Goal: Use online tool/utility: Utilize a website feature to perform a specific function

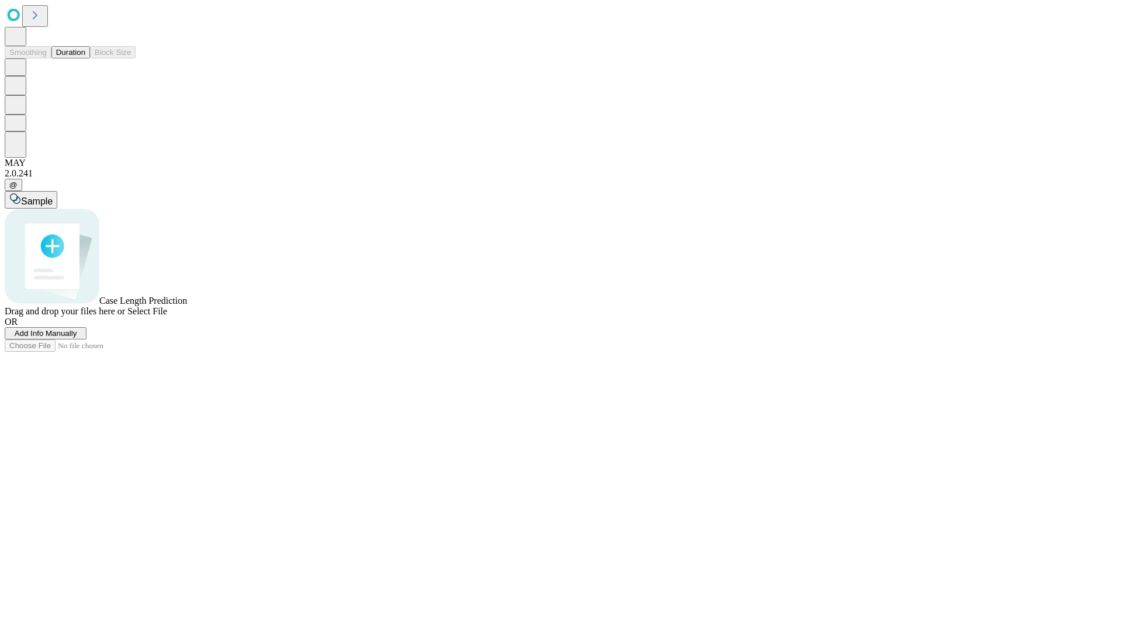
click at [85, 58] on button "Duration" at bounding box center [70, 52] width 39 height 12
click at [77, 338] on span "Add Info Manually" at bounding box center [46, 333] width 63 height 9
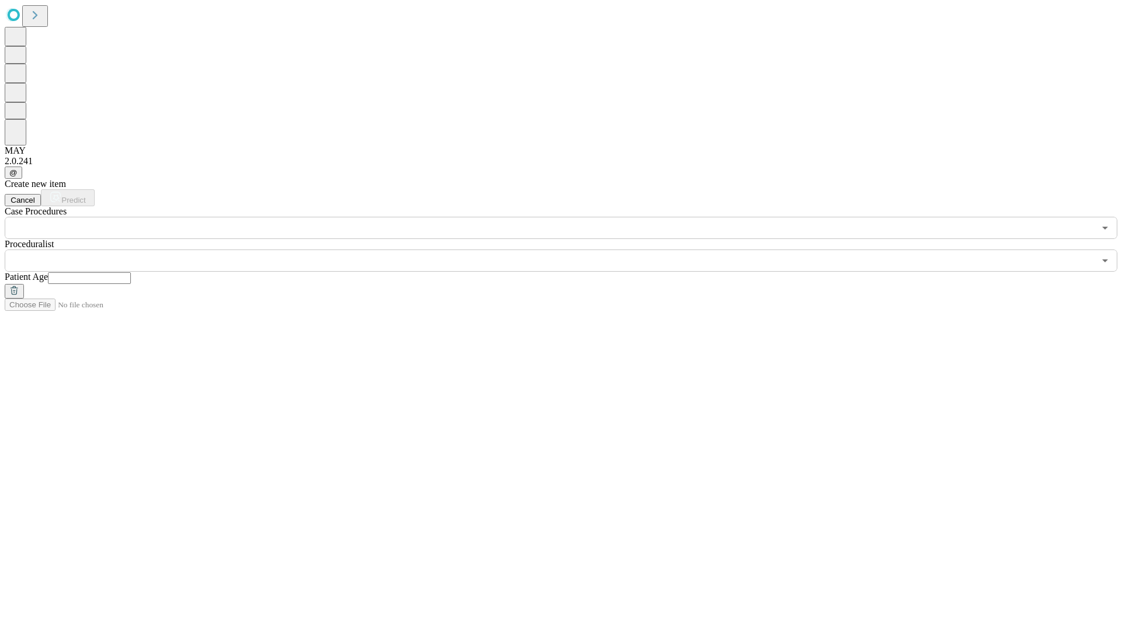
click at [131, 272] on input "text" at bounding box center [89, 278] width 83 height 12
type input "*"
click at [569, 250] on input "text" at bounding box center [550, 261] width 1090 height 22
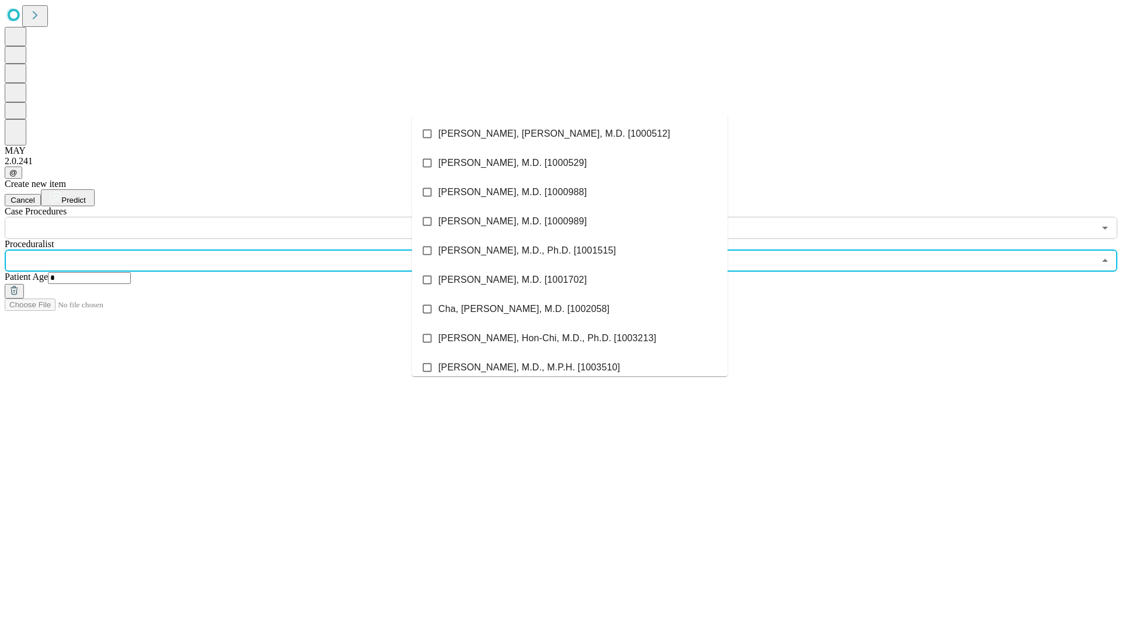
click at [570, 134] on li "[PERSON_NAME], [PERSON_NAME], M.D. [1000512]" at bounding box center [570, 133] width 316 height 29
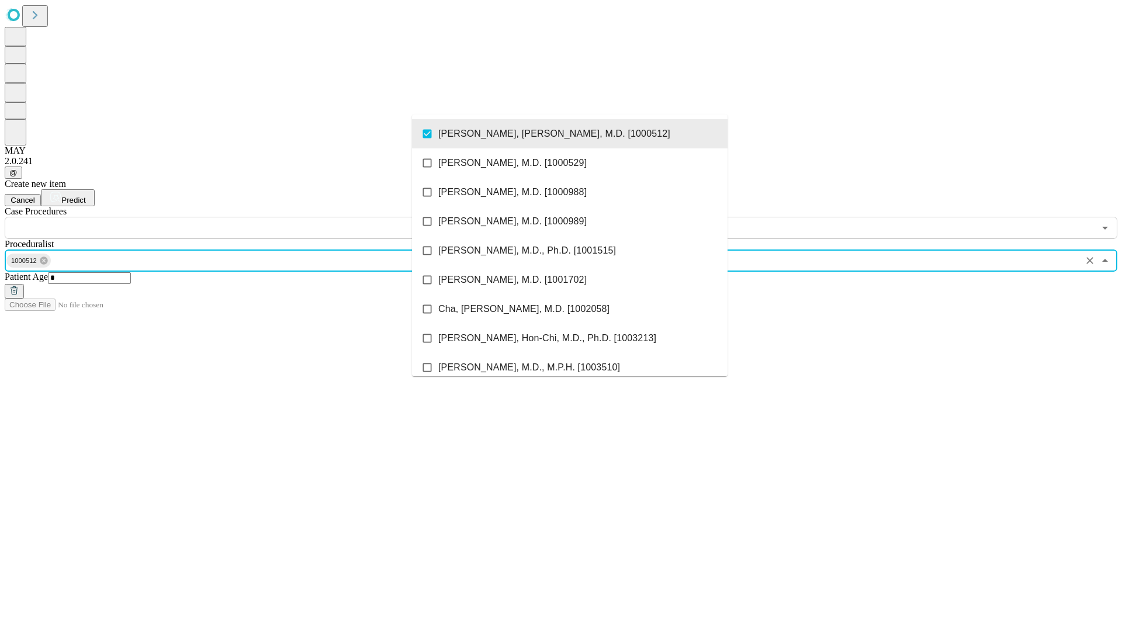
click at [245, 217] on input "text" at bounding box center [550, 228] width 1090 height 22
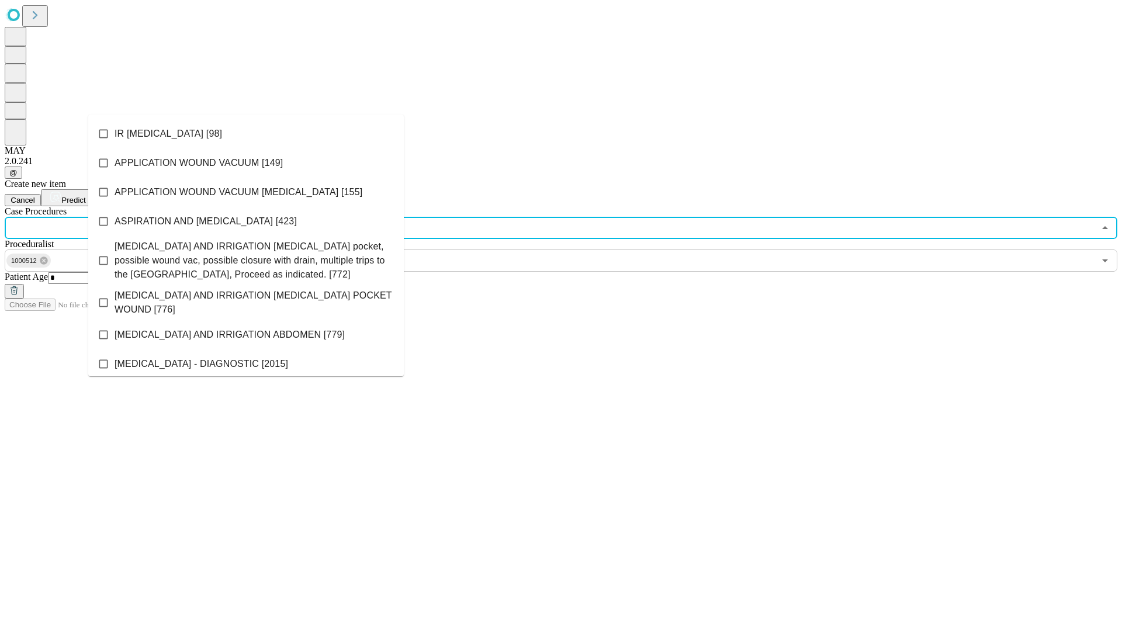
click at [246, 134] on li "IR [MEDICAL_DATA] [98]" at bounding box center [246, 133] width 316 height 29
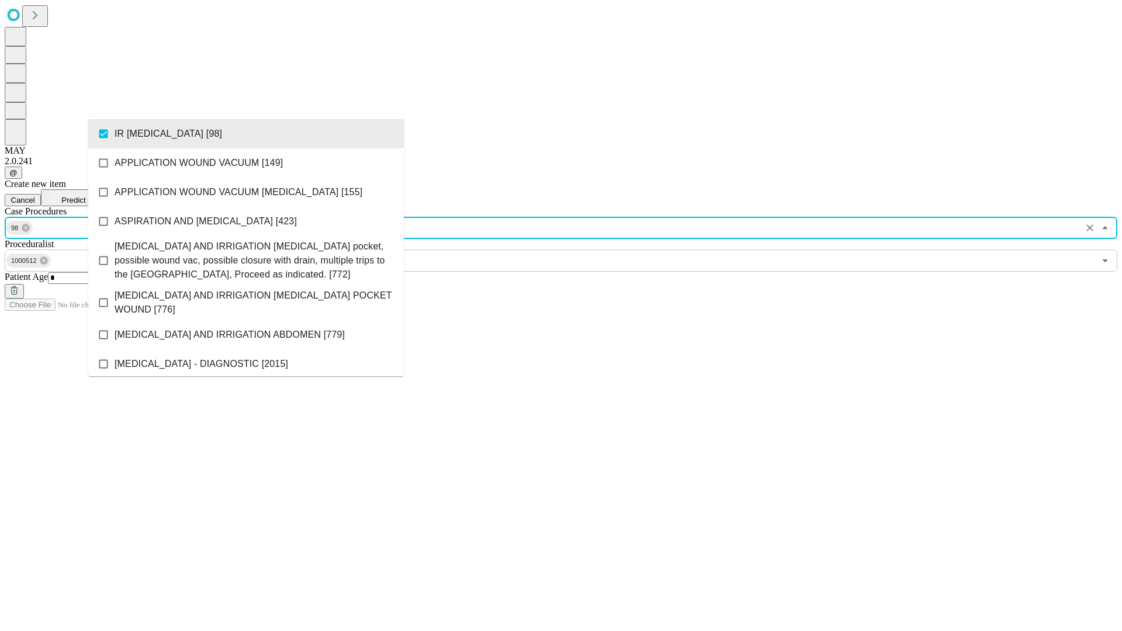
click at [85, 196] on span "Predict" at bounding box center [73, 200] width 24 height 9
